Goal: Task Accomplishment & Management: Complete application form

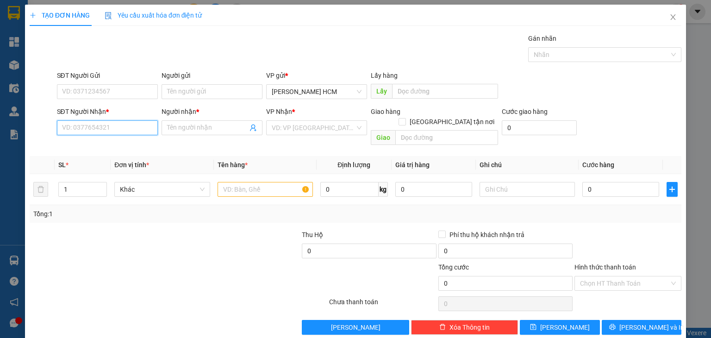
click at [99, 124] on input "SĐT Người Nhận *" at bounding box center [107, 127] width 101 height 15
type input "0934827805"
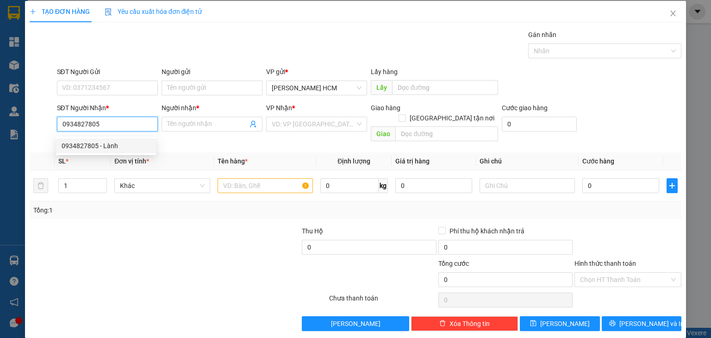
scroll to position [4, 0]
click at [114, 139] on div "0934827805 - Lành" at bounding box center [106, 145] width 100 height 15
type input "Lành"
type input "0934827805"
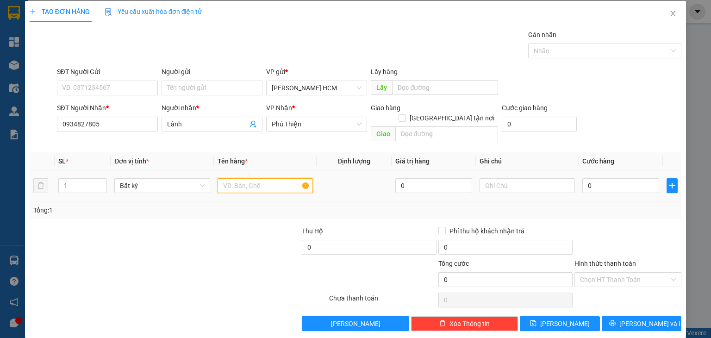
click at [241, 178] on input "text" at bounding box center [264, 185] width 95 height 15
type input "BAO"
click at [584, 178] on input "0" at bounding box center [620, 185] width 77 height 15
click at [582, 178] on input "0" at bounding box center [620, 185] width 77 height 15
type input "60"
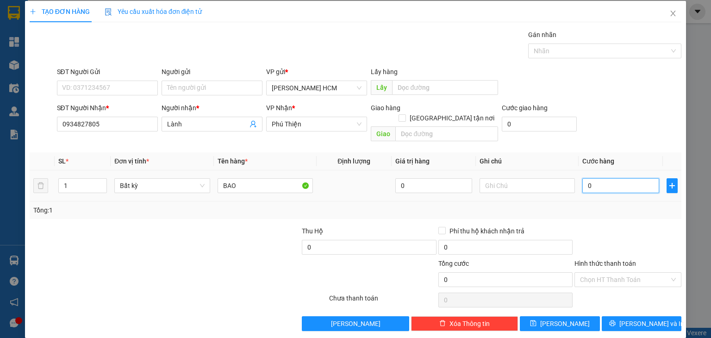
type input "60"
type input "60.000"
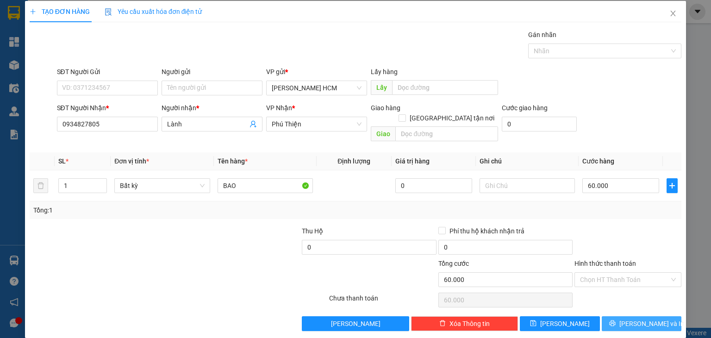
click at [643, 316] on button "[PERSON_NAME] và In" at bounding box center [642, 323] width 80 height 15
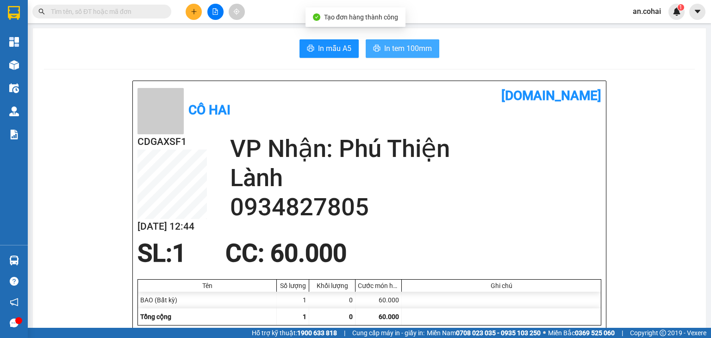
click at [411, 49] on span "In tem 100mm" at bounding box center [408, 49] width 48 height 12
click at [200, 6] on div at bounding box center [214, 12] width 69 height 16
click at [196, 6] on button at bounding box center [194, 12] width 16 height 16
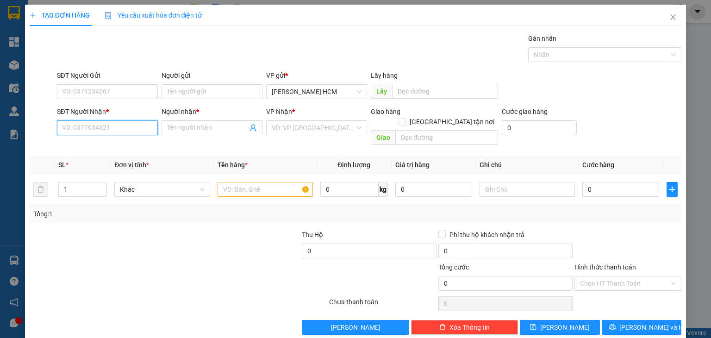
click at [83, 123] on input "SĐT Người Nhận *" at bounding box center [107, 127] width 101 height 15
type input "0353161885"
drag, startPoint x: 119, startPoint y: 149, endPoint x: 243, endPoint y: 148, distance: 124.0
click at [119, 149] on div "0353161885 - Dung" at bounding box center [106, 146] width 89 height 10
type input "Dung"
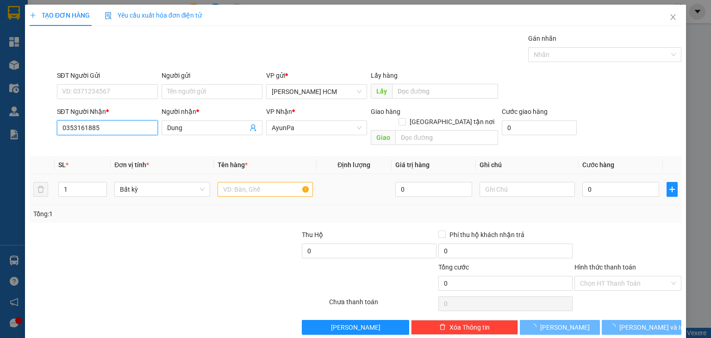
type input "0353161885"
click at [249, 182] on input "text" at bounding box center [264, 189] width 95 height 15
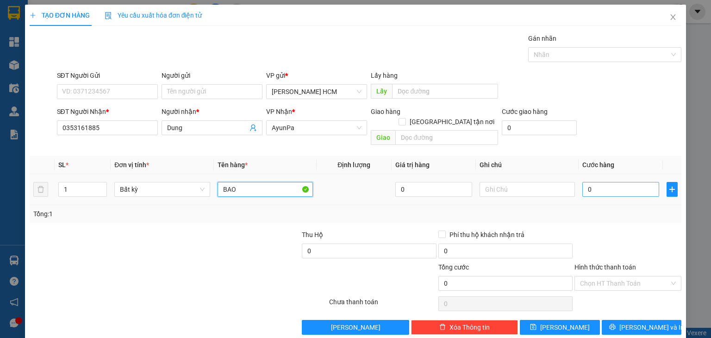
type input "BAO"
click at [586, 182] on input "0" at bounding box center [620, 189] width 77 height 15
click at [589, 182] on input "0" at bounding box center [620, 189] width 77 height 15
click at [586, 182] on input "0" at bounding box center [620, 189] width 77 height 15
click at [583, 182] on input "0" at bounding box center [620, 189] width 77 height 15
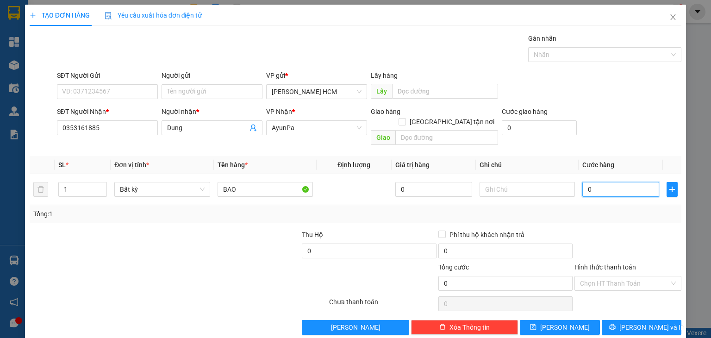
type input "80"
type input "80.000"
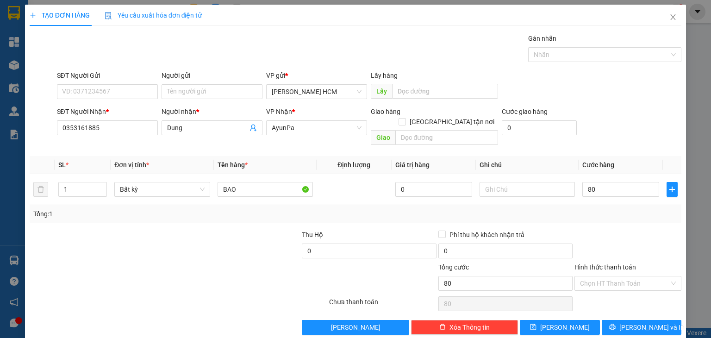
type input "80.000"
click at [591, 209] on div "Tổng: 1" at bounding box center [355, 214] width 644 height 10
click at [619, 320] on button "[PERSON_NAME] và In" at bounding box center [642, 327] width 80 height 15
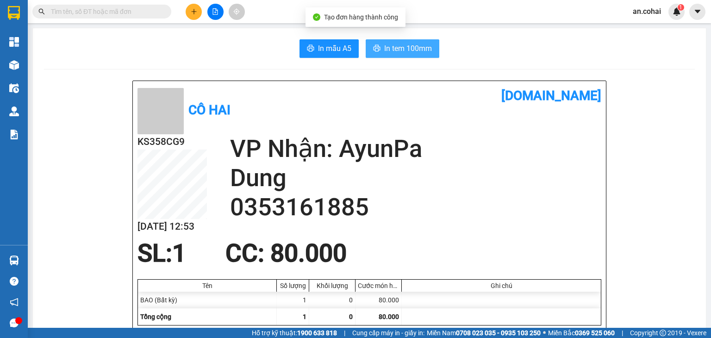
click at [380, 46] on button "In tem 100mm" at bounding box center [403, 48] width 74 height 19
click at [192, 8] on button at bounding box center [194, 12] width 16 height 16
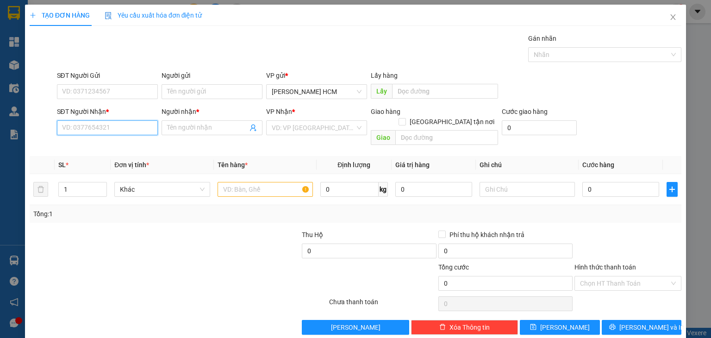
click at [96, 133] on input "SĐT Người Nhận *" at bounding box center [107, 127] width 101 height 15
click at [243, 183] on input "text" at bounding box center [264, 189] width 95 height 15
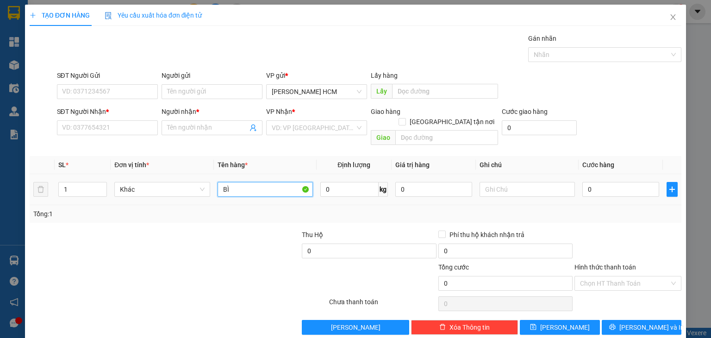
type input "B"
type input "TẬP THƯ"
click at [89, 130] on input "SĐT Người Nhận *" at bounding box center [107, 127] width 101 height 15
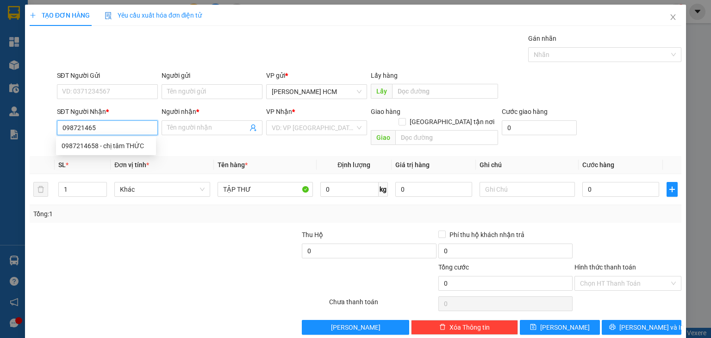
type input "0987214658"
click at [132, 151] on div "0987214658 - chị tâm THỨC" at bounding box center [106, 145] width 100 height 15
type input "chị tâm THỨC"
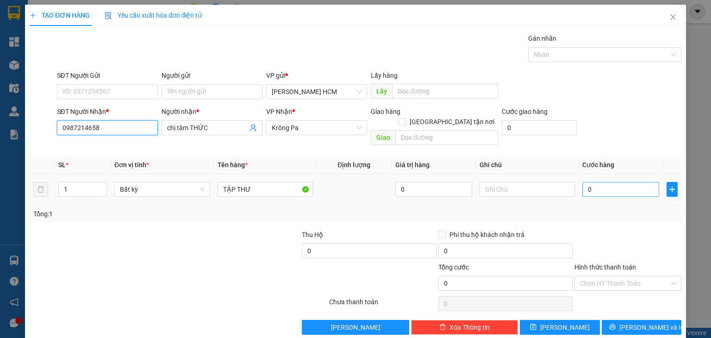
type input "0987214658"
click at [582, 182] on input "0" at bounding box center [620, 189] width 77 height 15
click at [578, 175] on td "0" at bounding box center [620, 189] width 84 height 31
click at [582, 182] on input "0" at bounding box center [620, 189] width 77 height 15
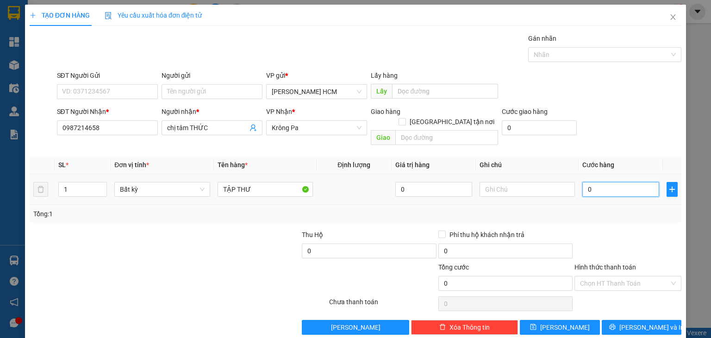
type input "40"
type input "40.000"
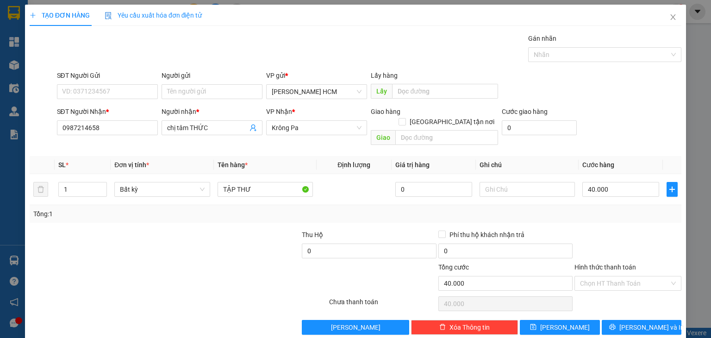
click at [639, 210] on div "Tổng: 1" at bounding box center [355, 214] width 651 height 18
click at [641, 276] on input "Hình thức thanh toán" at bounding box center [624, 283] width 89 height 14
click at [609, 289] on div "Tại văn phòng" at bounding box center [621, 290] width 95 height 10
type input "0"
click at [633, 322] on span "[PERSON_NAME] và In" at bounding box center [651, 327] width 65 height 10
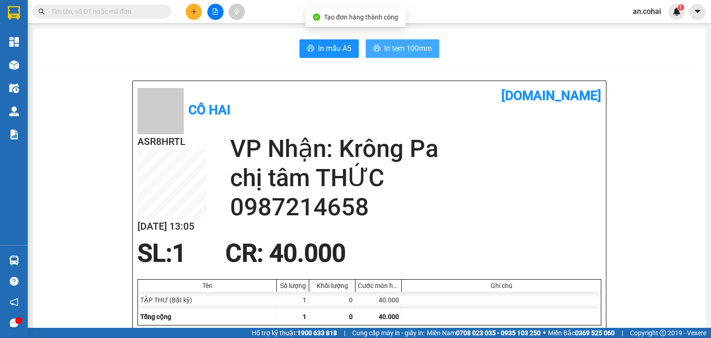
click at [373, 50] on icon "printer" at bounding box center [376, 47] width 7 height 7
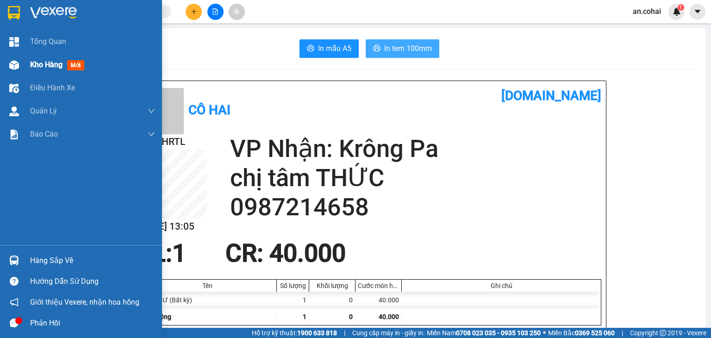
click at [48, 64] on span "Kho hàng" at bounding box center [46, 64] width 32 height 9
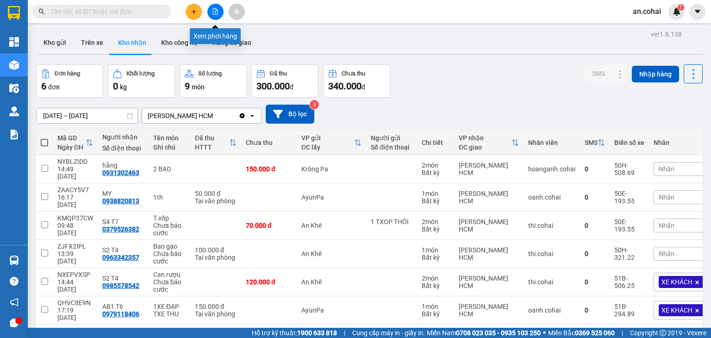
click at [212, 15] on button at bounding box center [215, 12] width 16 height 16
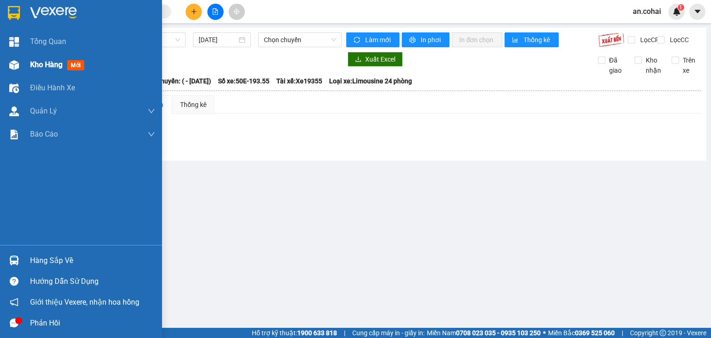
drag, startPoint x: 30, startPoint y: 65, endPoint x: 136, endPoint y: 113, distance: 117.0
click at [33, 66] on span "Kho hàng" at bounding box center [46, 64] width 32 height 9
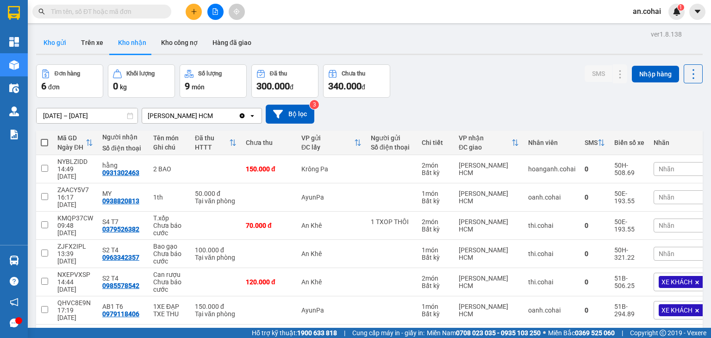
click at [57, 39] on button "Kho gửi" at bounding box center [54, 42] width 37 height 22
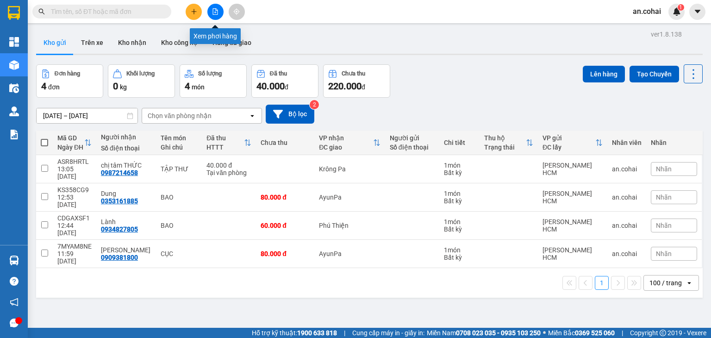
click at [215, 13] on icon "file-add" at bounding box center [215, 11] width 6 height 6
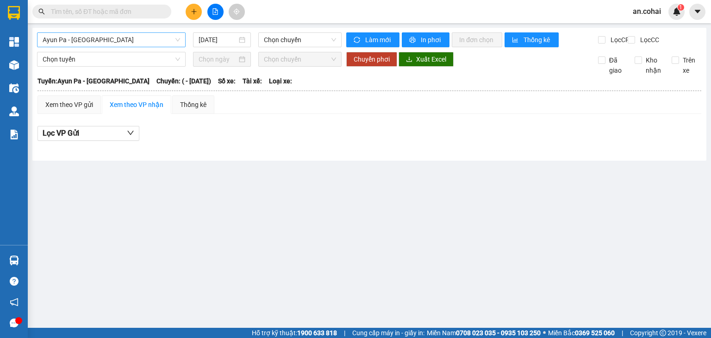
click at [128, 37] on span "Ayun Pa - [GEOGRAPHIC_DATA]" at bounding box center [111, 40] width 137 height 14
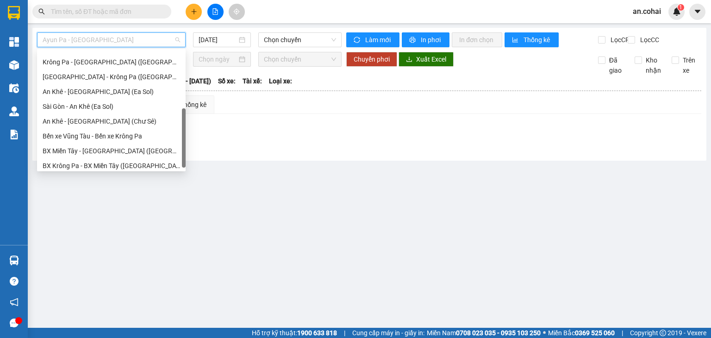
scroll to position [130, 0]
click at [110, 81] on div "[GEOGRAPHIC_DATA] - Krông Pa ([GEOGRAPHIC_DATA])" at bounding box center [111, 77] width 137 height 10
type input "[DATE]"
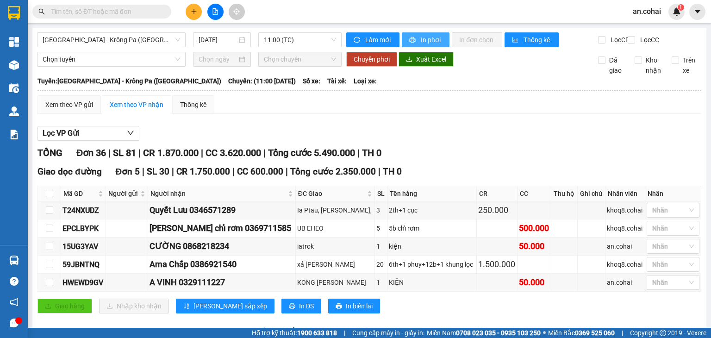
click at [414, 39] on button "In phơi" at bounding box center [426, 39] width 48 height 15
